Goal: Task Accomplishment & Management: Manage account settings

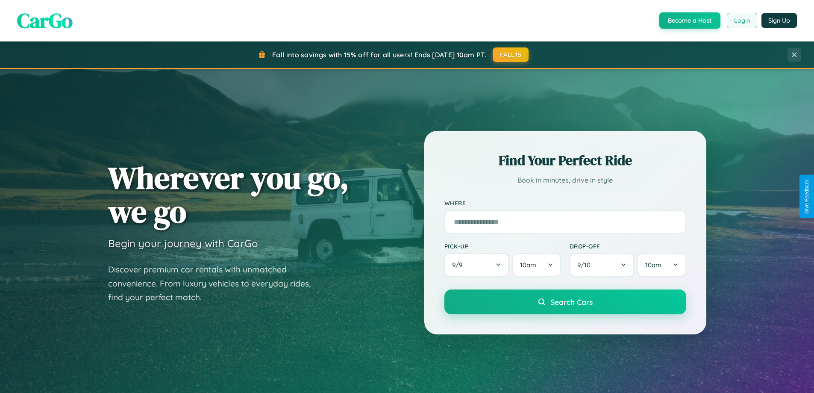
click at [742, 21] on button "Login" at bounding box center [742, 20] width 30 height 15
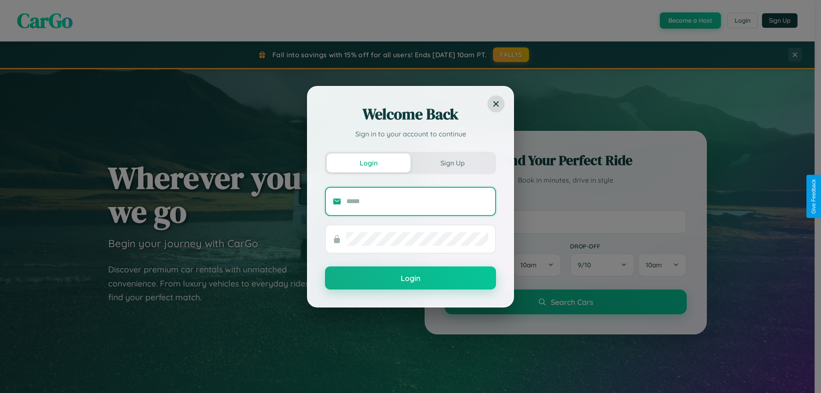
click at [417, 201] on input "text" at bounding box center [417, 202] width 142 height 14
type input "**********"
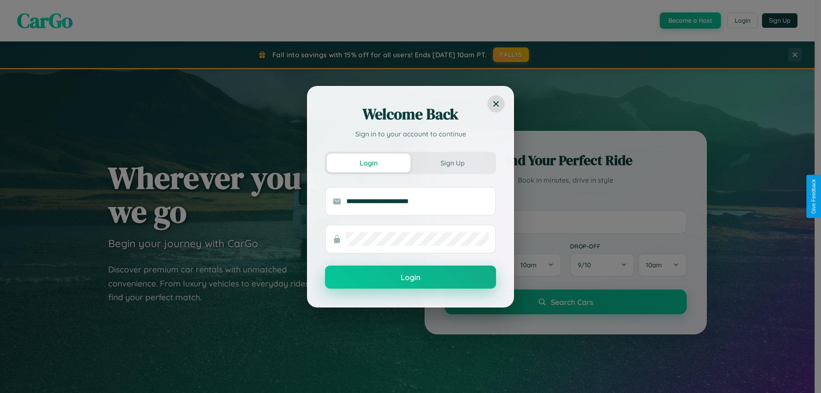
click at [410, 277] on button "Login" at bounding box center [410, 276] width 171 height 23
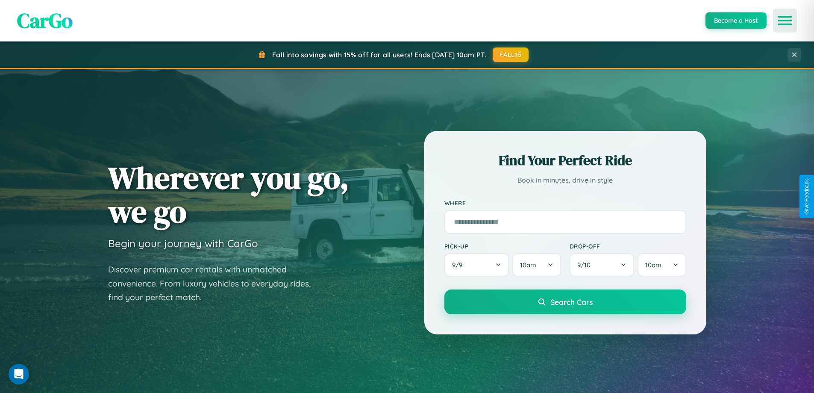
click at [785, 21] on icon "Open menu" at bounding box center [785, 21] width 12 height 8
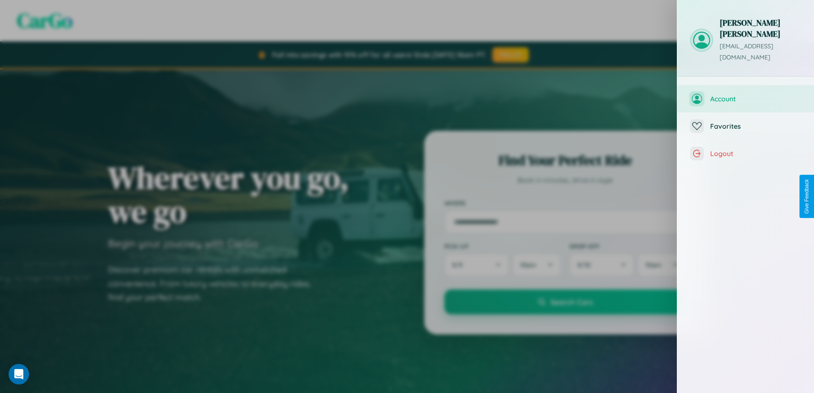
click at [746, 94] on span "Account" at bounding box center [756, 98] width 91 height 9
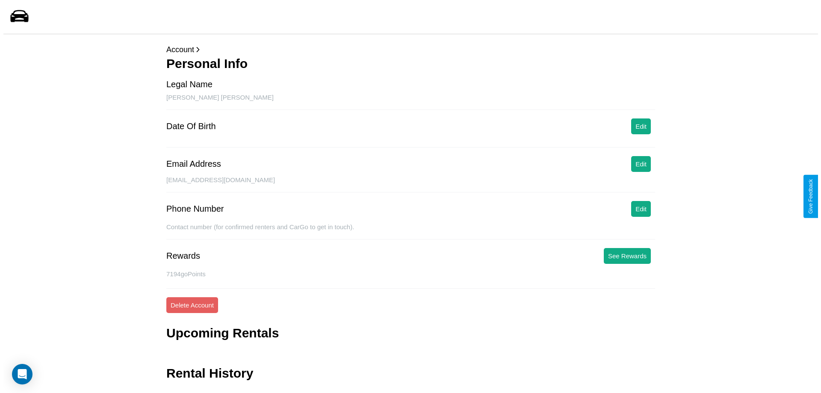
scroll to position [21, 0]
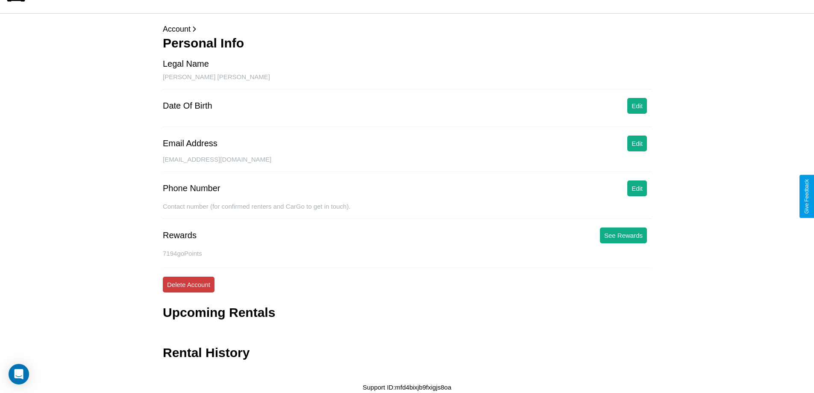
click at [189, 284] on button "Delete Account" at bounding box center [189, 285] width 52 height 16
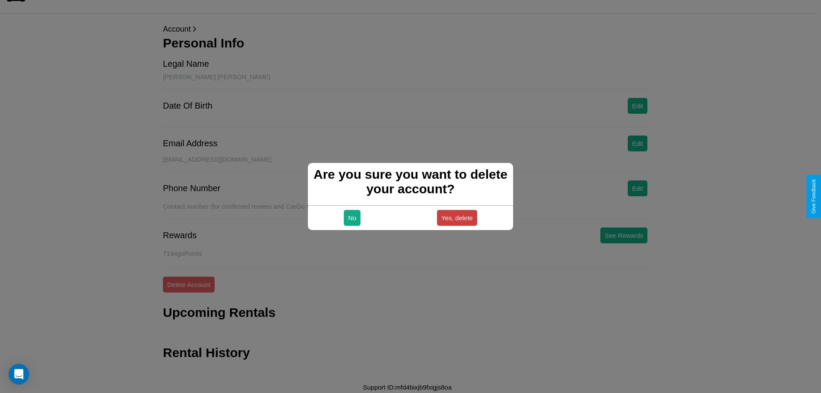
click at [457, 218] on button "Yes, delete" at bounding box center [457, 218] width 40 height 16
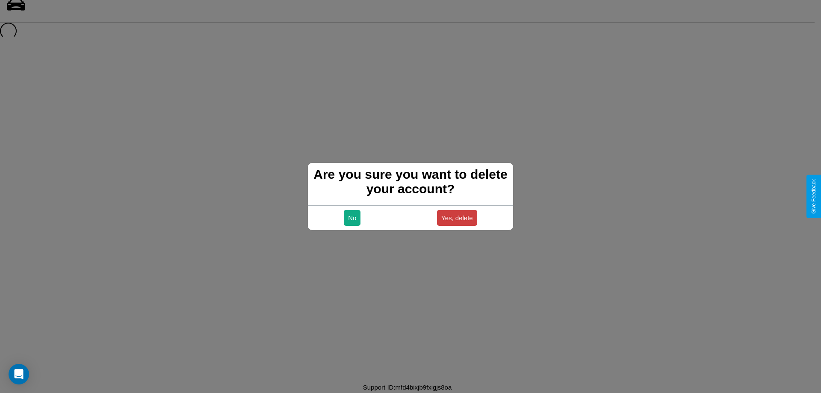
scroll to position [12, 0]
